Goal: Information Seeking & Learning: Check status

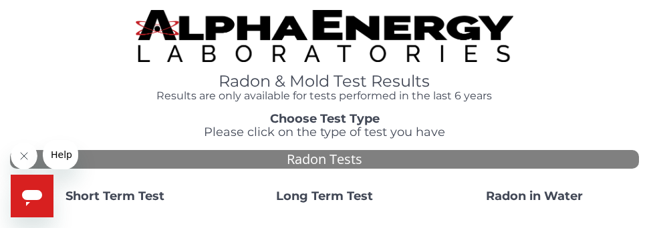
click at [117, 196] on strong "Short Term Test" at bounding box center [114, 196] width 99 height 15
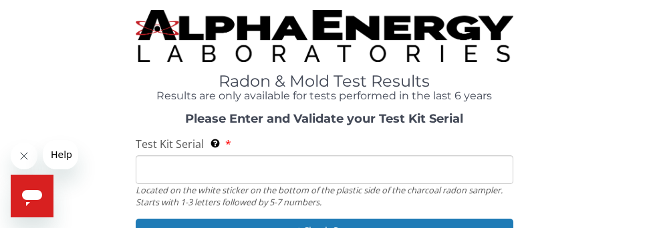
click at [235, 148] on div "Test Kit Serial Located on the white sticker on the bottom of the plastic side …" at bounding box center [324, 172] width 377 height 71
click at [243, 146] on div "Test Kit Serial Located on the white sticker on the bottom of the plastic side …" at bounding box center [324, 172] width 377 height 71
click at [226, 143] on label "Test Kit Serial Located on the white sticker on the bottom of the plastic side …" at bounding box center [184, 144] width 96 height 15
click at [226, 156] on input "Test Kit Serial Located on the white sticker on the bottom of the plastic side …" at bounding box center [324, 170] width 377 height 29
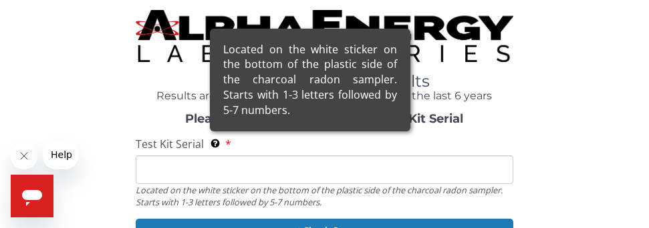
click at [212, 147] on icon at bounding box center [215, 143] width 11 height 9
click at [212, 156] on input "Test Kit Serial Located on the white sticker on the bottom of the plastic side …" at bounding box center [324, 170] width 377 height 29
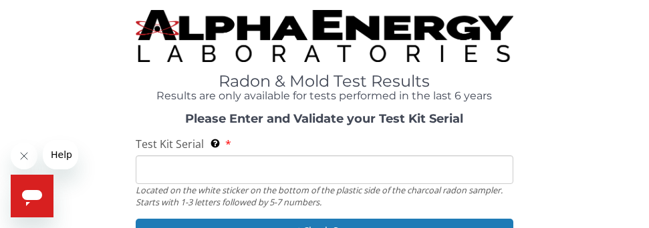
click at [167, 172] on input "Test Kit Serial Located on the white sticker on the bottom of the plastic side …" at bounding box center [324, 170] width 377 height 29
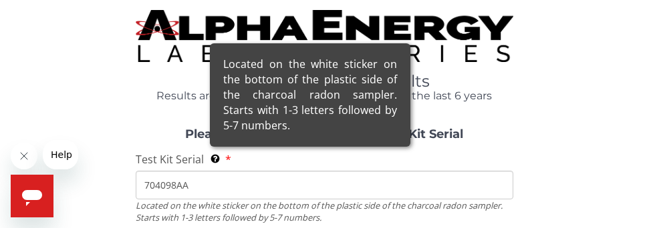
scroll to position [67, 0]
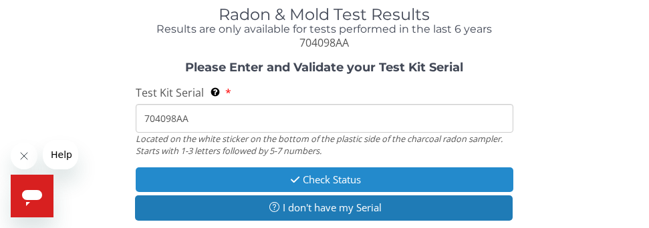
type input "704098AA"
click at [321, 177] on button "Check Status" at bounding box center [324, 180] width 377 height 25
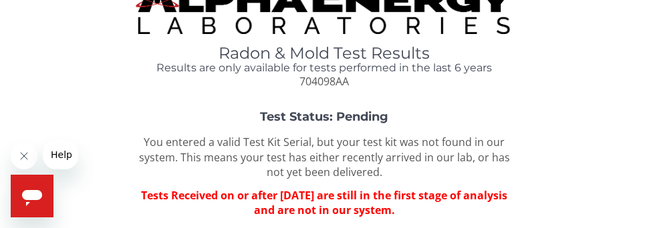
scroll to position [0, 0]
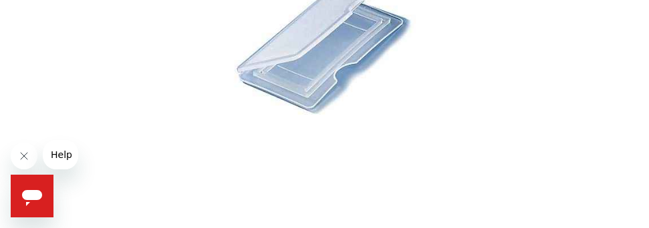
scroll to position [607, 0]
